Goal: Information Seeking & Learning: Learn about a topic

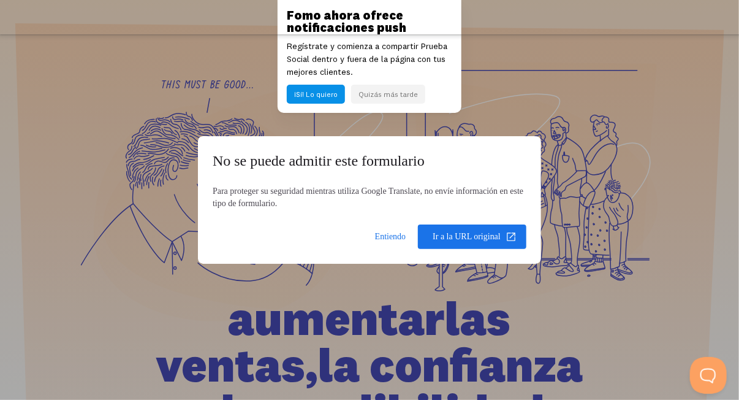
click at [462, 241] on span at bounding box center [472, 236] width 108 height 29
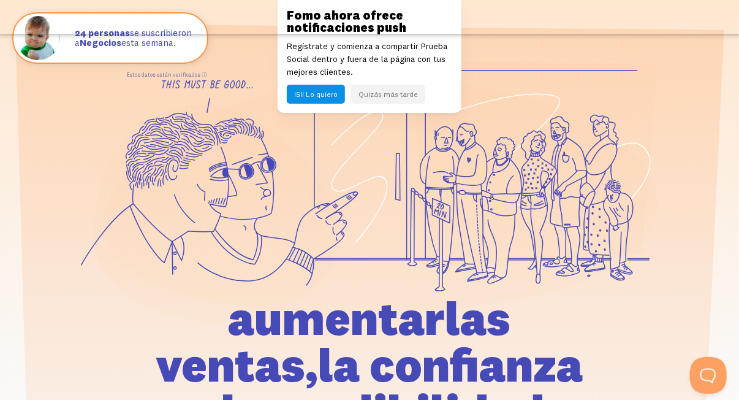
scroll to position [138, 0]
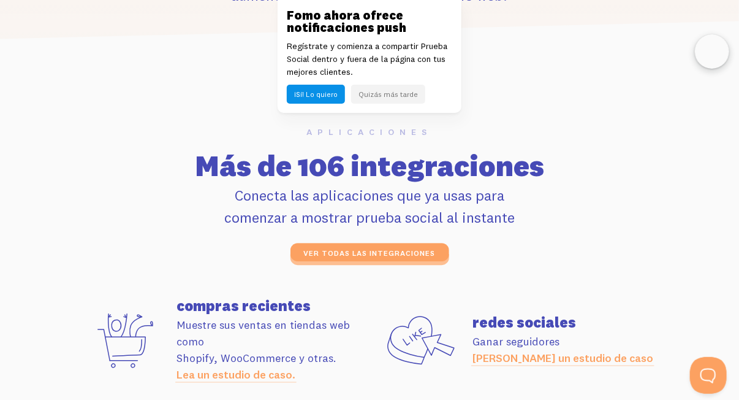
scroll to position [3176, 0]
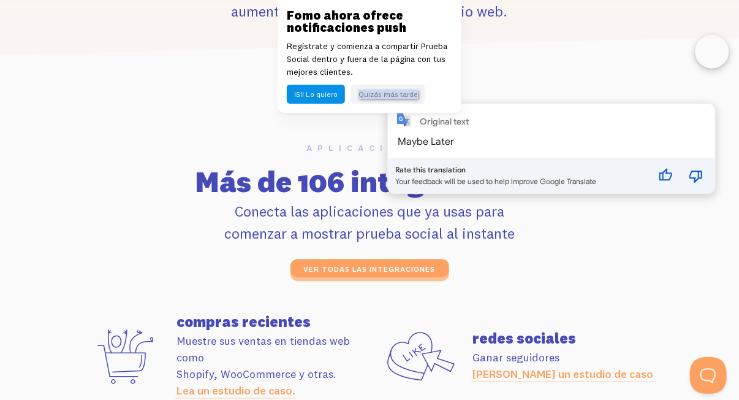
click at [278, 156] on div "Aplicaciones Más de 106 integraciones Conecta las aplicaciones que ya usas para…" at bounding box center [370, 210] width 592 height 134
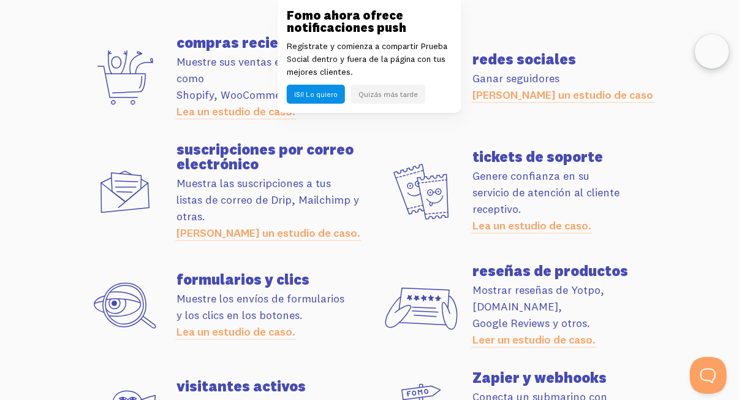
scroll to position [3457, 0]
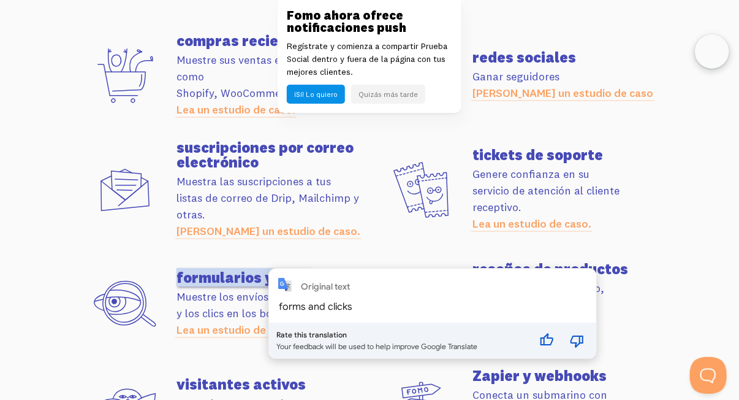
click at [276, 272] on div "Original text forms and clicks Rate this translation Your feedback will be used…" at bounding box center [432, 312] width 327 height 89
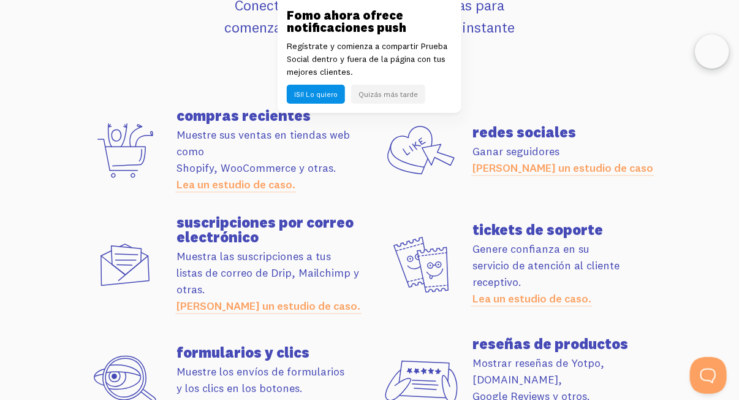
scroll to position [3324, 0]
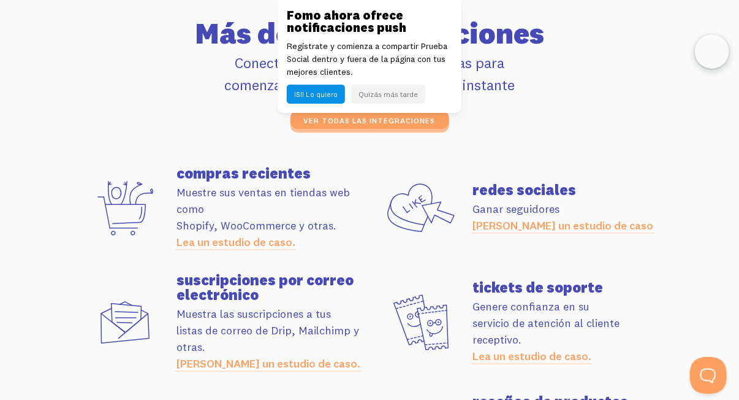
click at [441, 18] on h3 "Fomo ahora ofrece notificaciones push" at bounding box center [369, 21] width 165 height 25
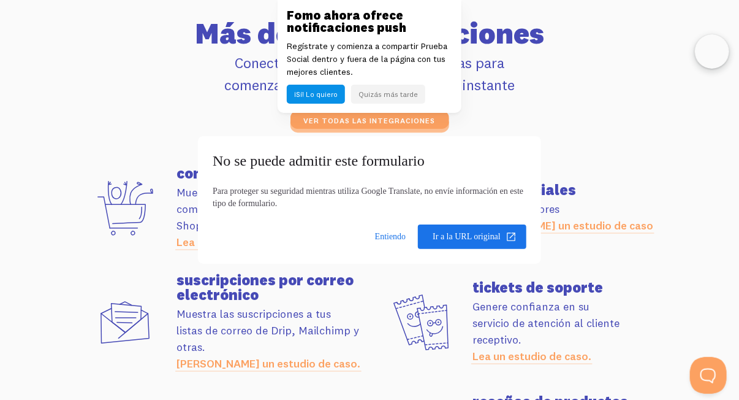
click at [389, 96] on body "Google Translate Translate Can't translate this page Go to original page caract…" at bounding box center [369, 51] width 739 height 6750
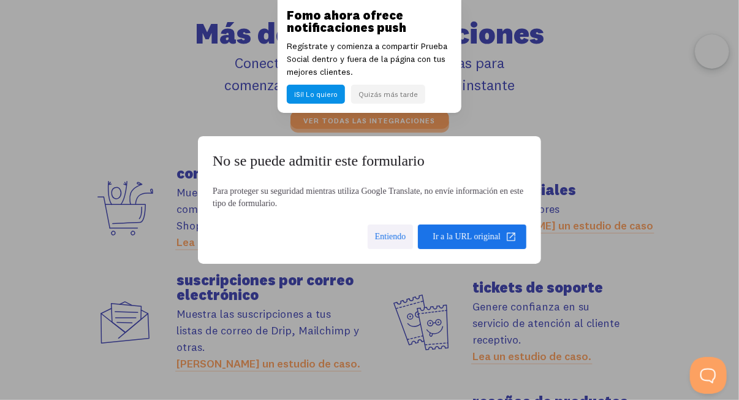
click at [385, 237] on span at bounding box center [391, 236] width 46 height 29
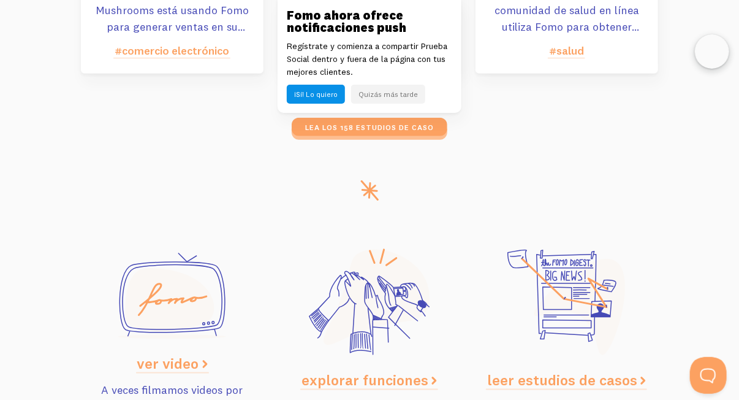
scroll to position [6033, 0]
